Goal: Find specific page/section: Find specific page/section

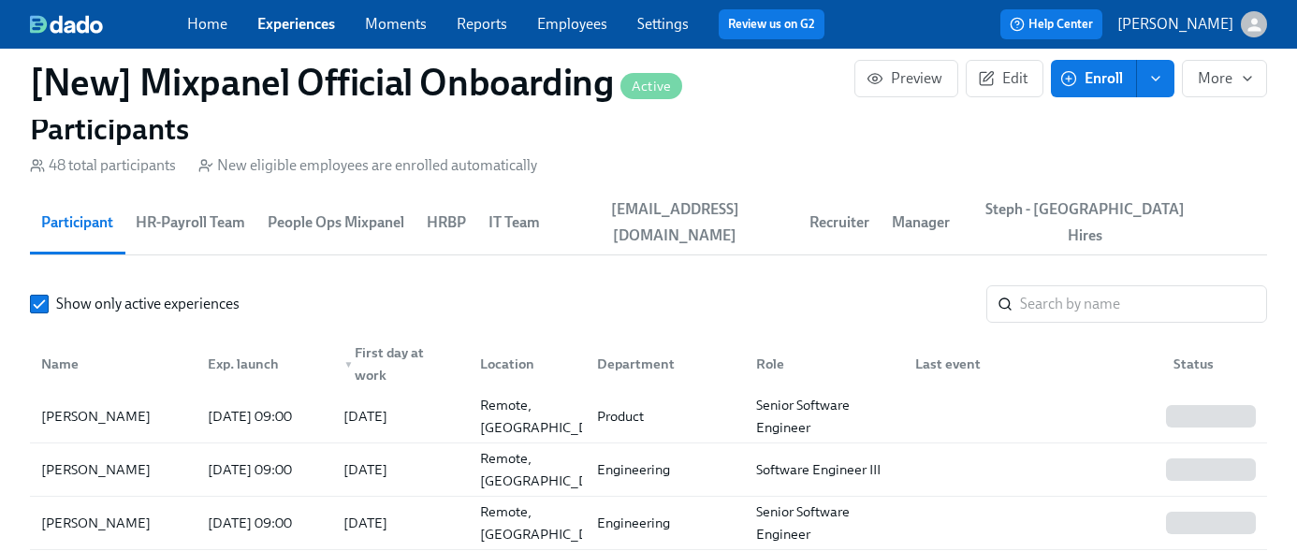
scroll to position [2335, 0]
click at [1186, 291] on input "search" at bounding box center [1143, 304] width 247 height 37
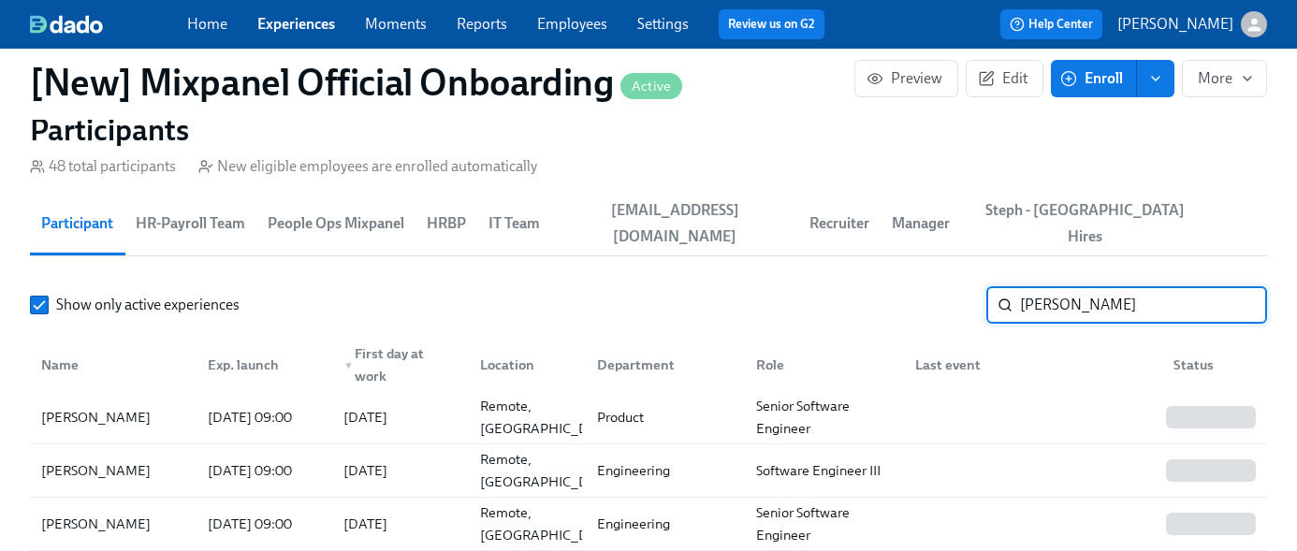
type input "[PERSON_NAME]"
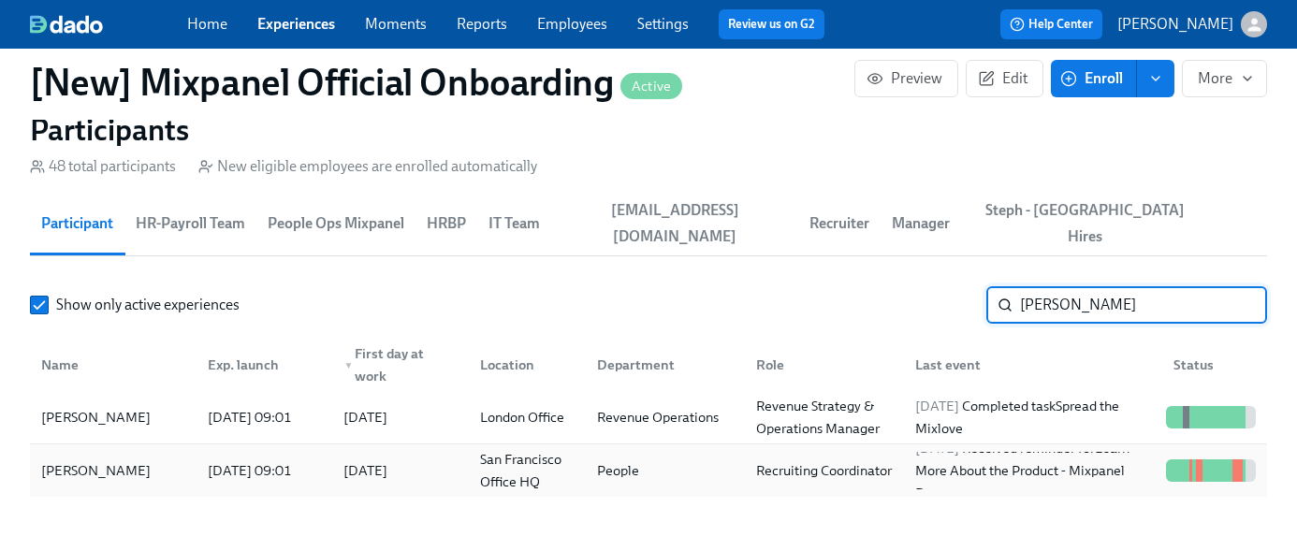
click at [846, 460] on div "Recruiting Coordinator" at bounding box center [824, 470] width 151 height 22
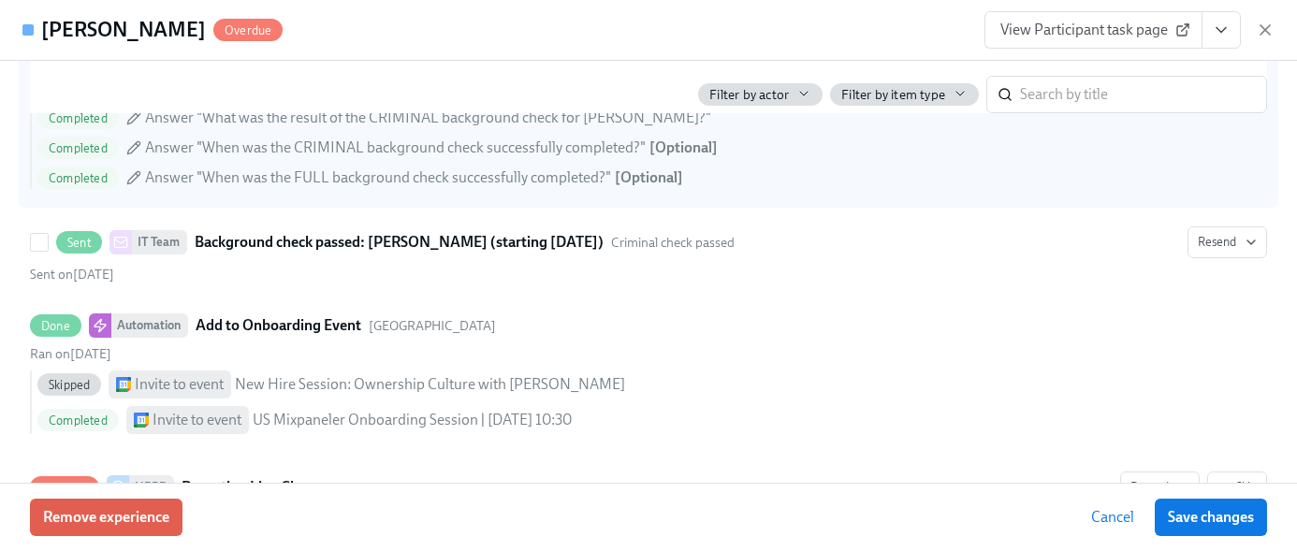
scroll to position [1091, 0]
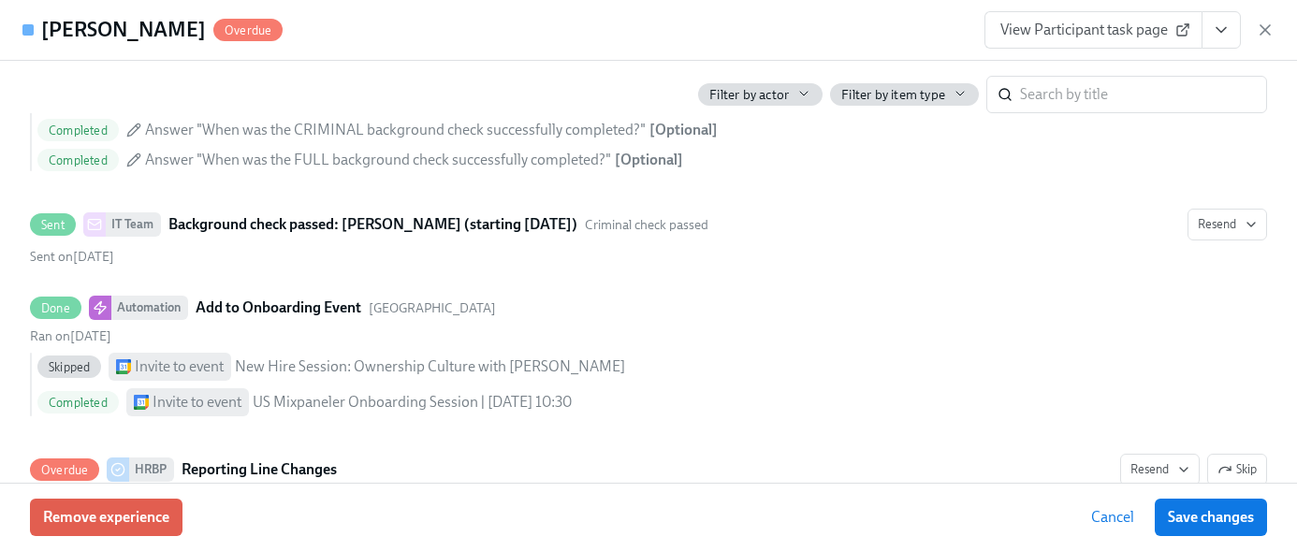
click at [803, 91] on icon "button" at bounding box center [803, 93] width 15 height 15
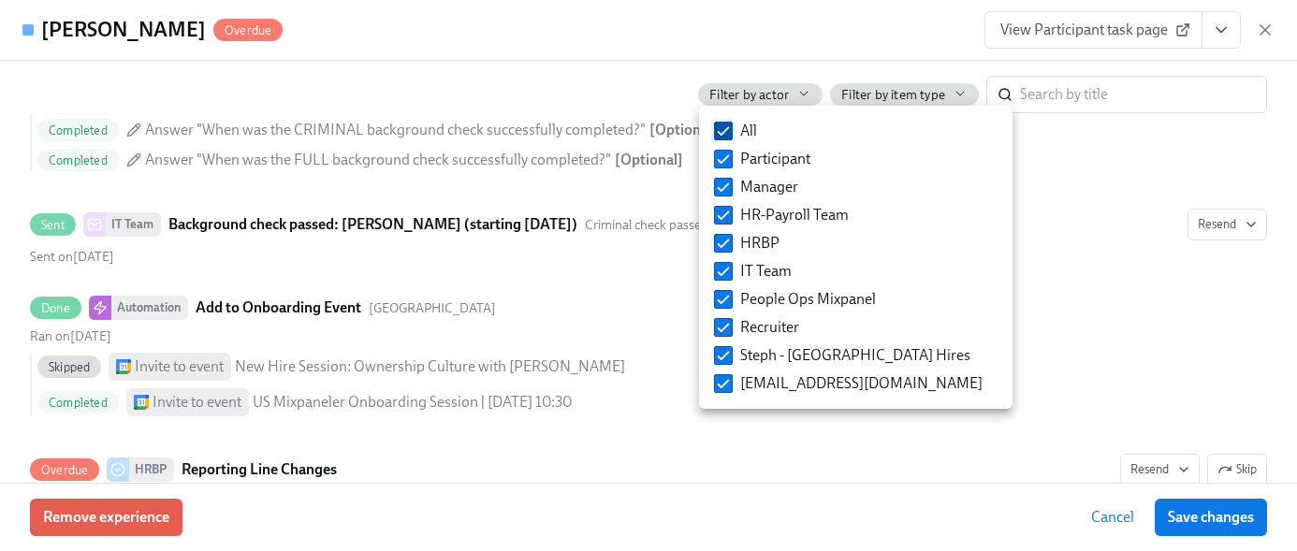
click at [740, 127] on span "All" at bounding box center [748, 131] width 17 height 21
click at [732, 127] on input "All" at bounding box center [723, 131] width 17 height 17
checkbox input "false"
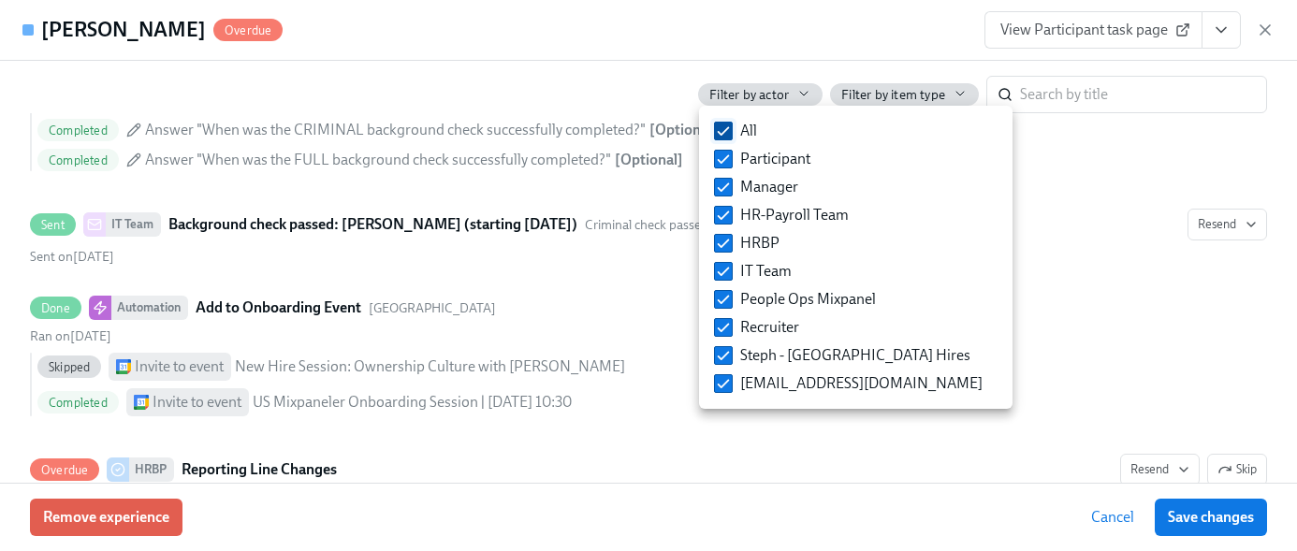
checkbox input "false"
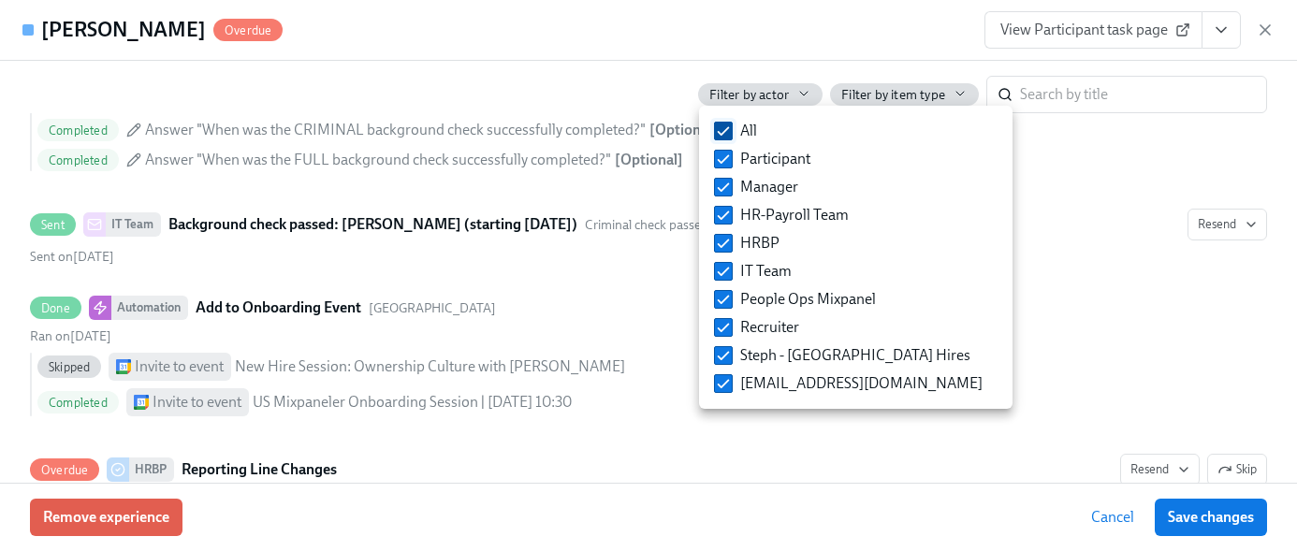
checkbox input "false"
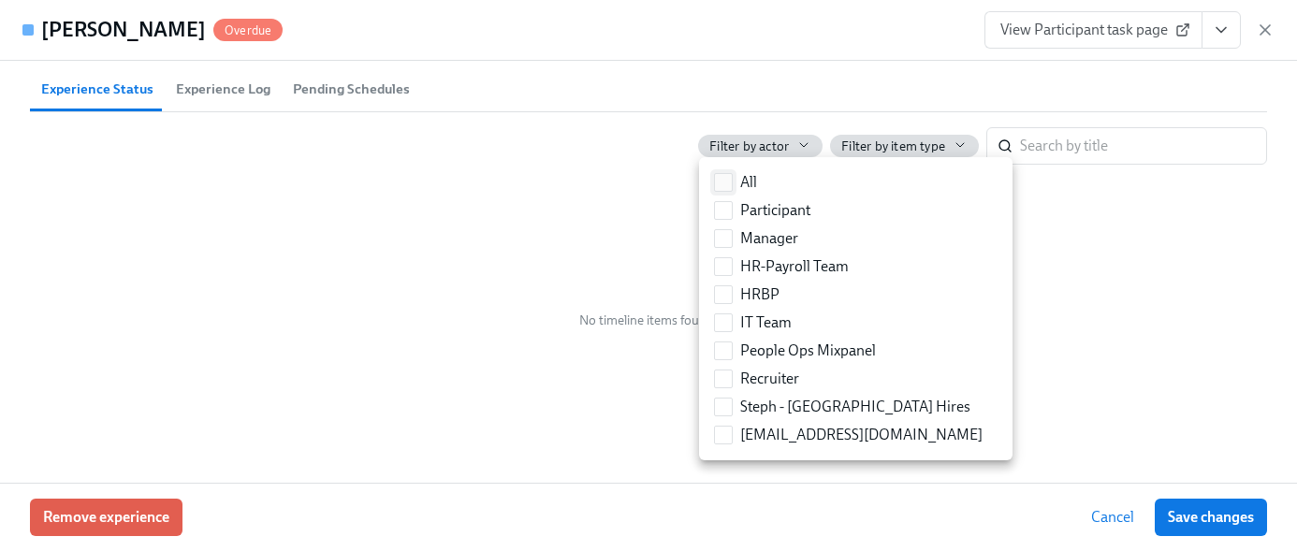
scroll to position [721, 0]
click at [729, 266] on input "HR-Payroll Team" at bounding box center [723, 266] width 17 height 17
checkbox input "true"
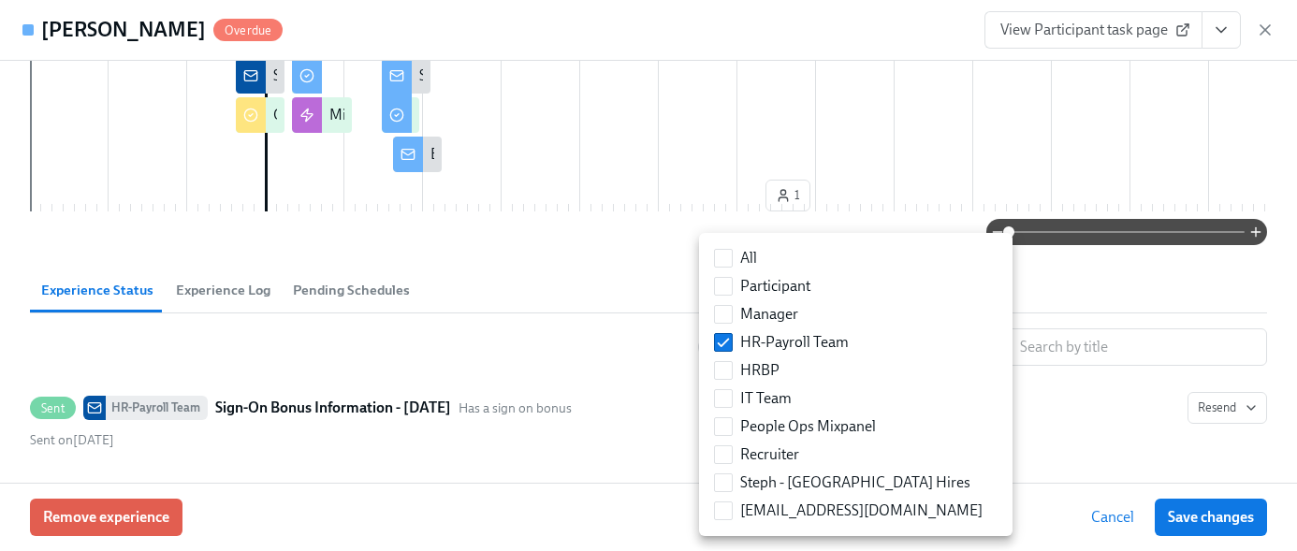
click at [502, 426] on div at bounding box center [648, 275] width 1297 height 551
